Goal: Navigation & Orientation: Find specific page/section

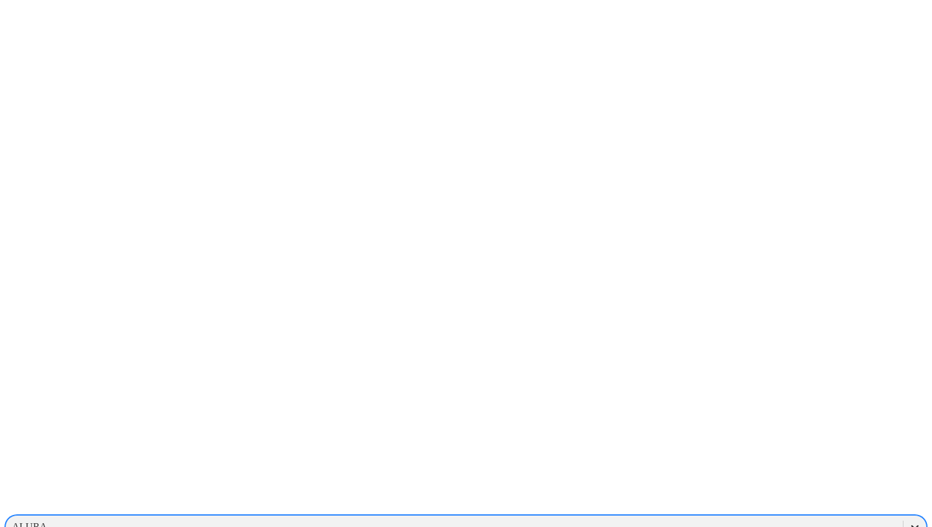
click at [908, 520] on icon at bounding box center [914, 526] width 13 height 13
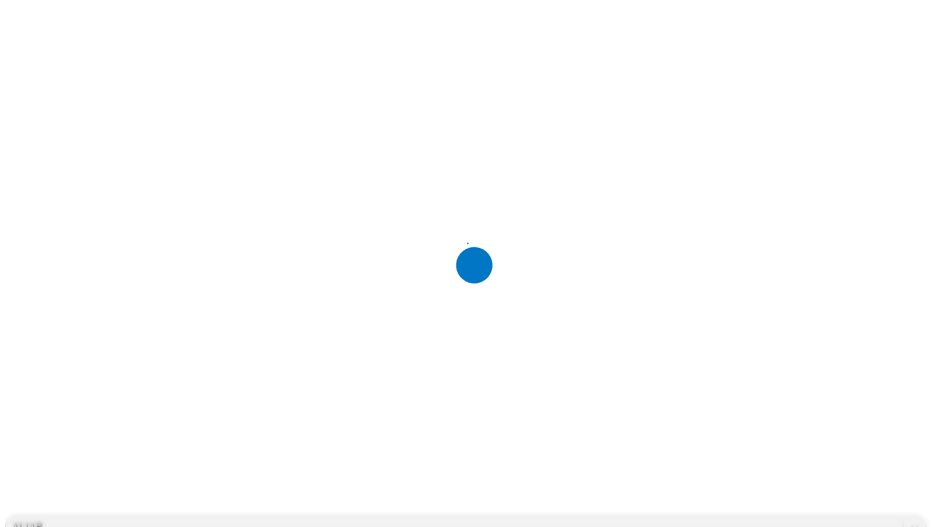
click at [771, 70] on div at bounding box center [471, 263] width 932 height 527
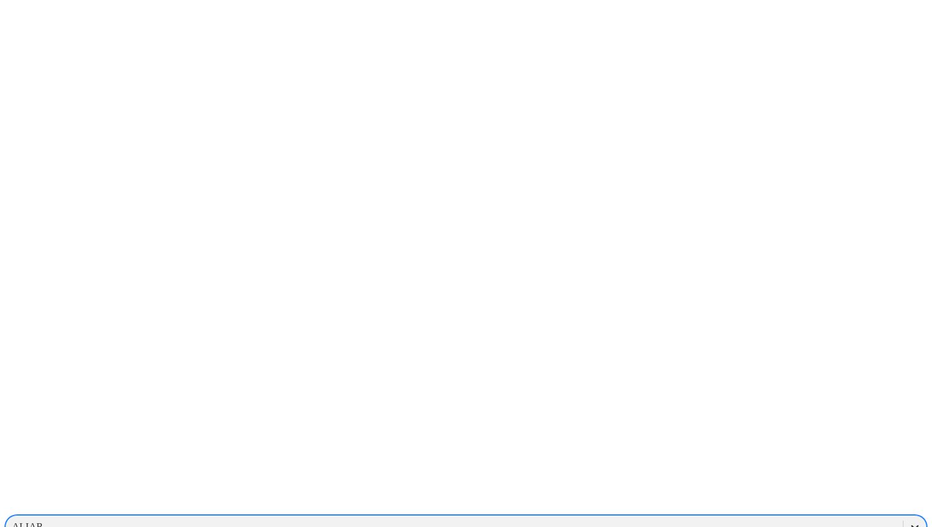
click at [908, 520] on icon at bounding box center [914, 526] width 13 height 13
